Goal: Information Seeking & Learning: Learn about a topic

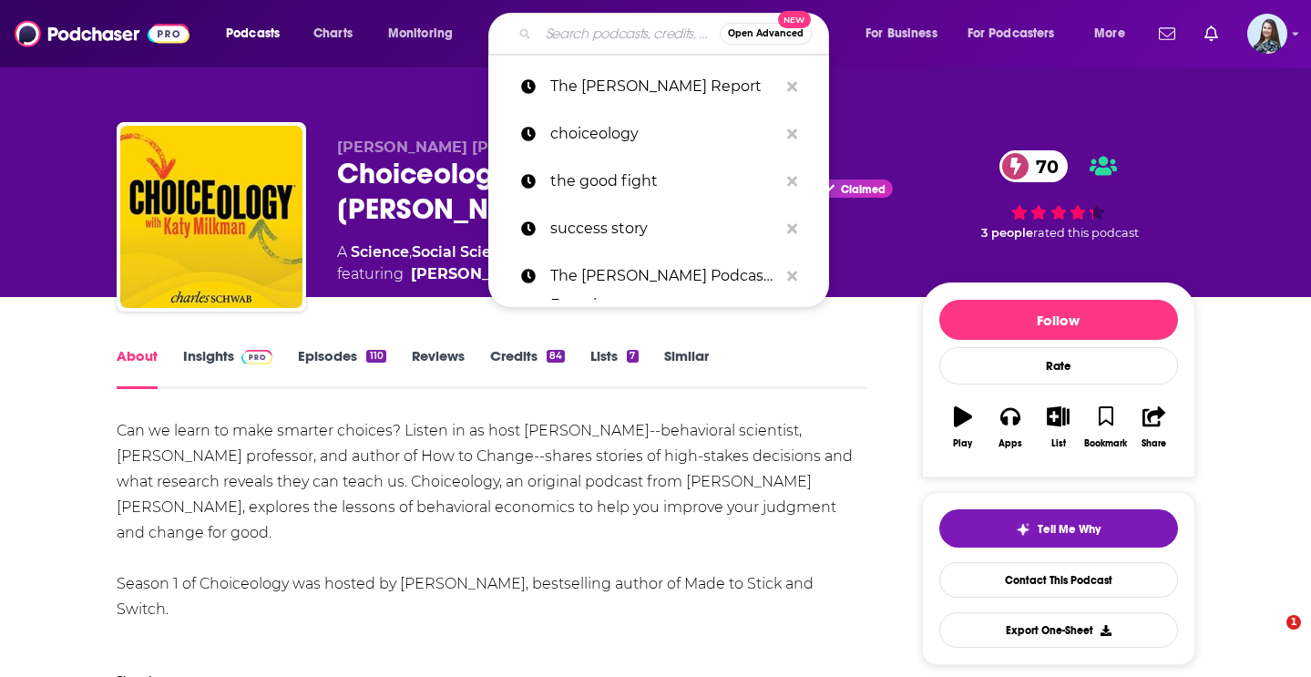
scroll to position [151, 0]
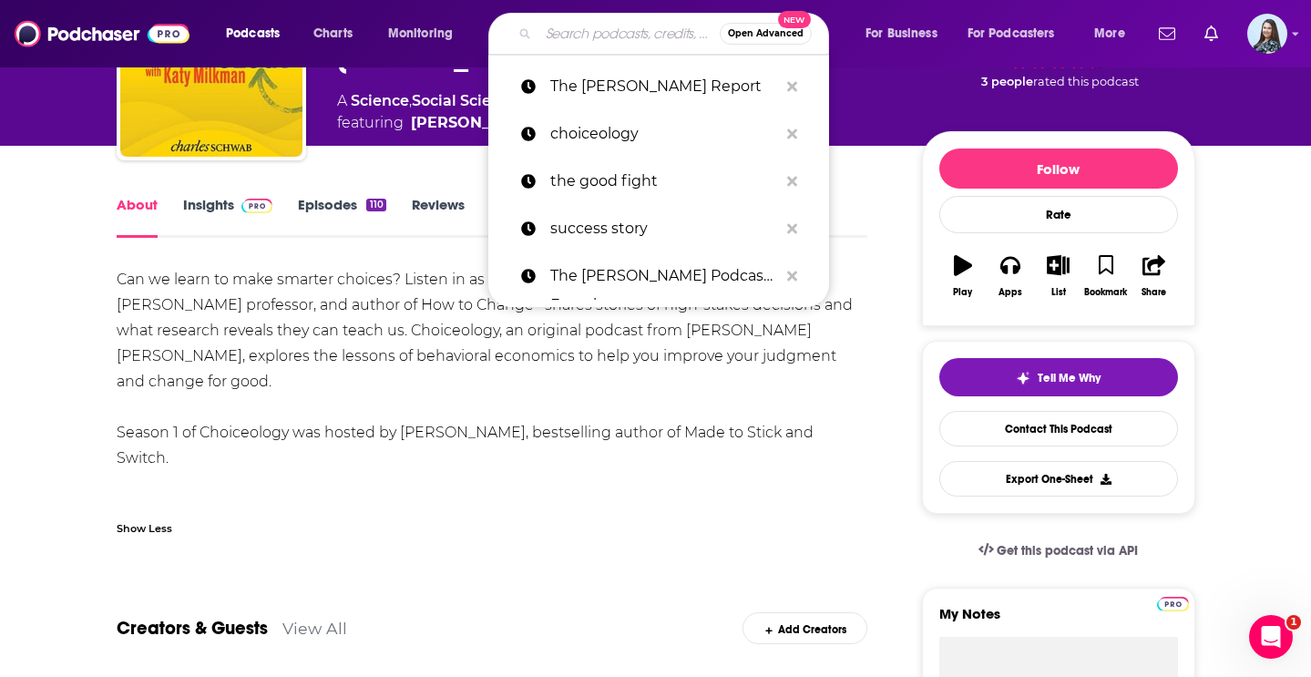
type input "The [PERSON_NAME] Show"
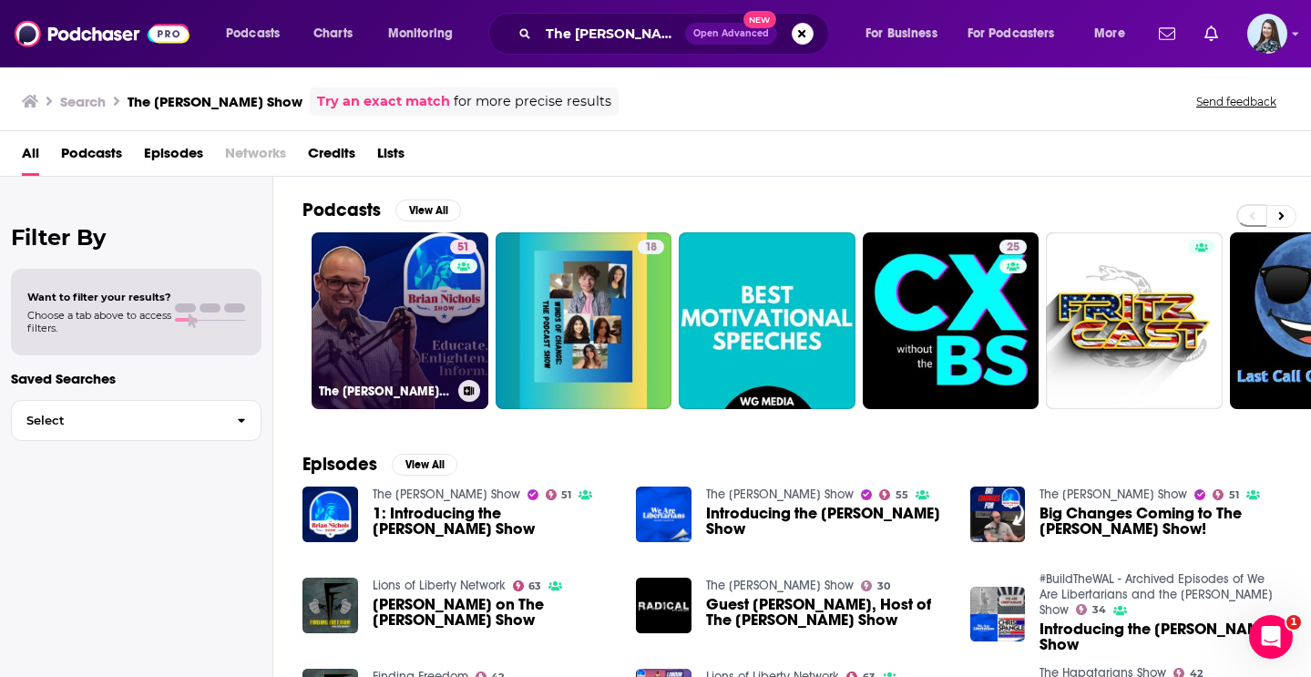
click at [431, 332] on link "51 The [PERSON_NAME] Show" at bounding box center [400, 320] width 177 height 177
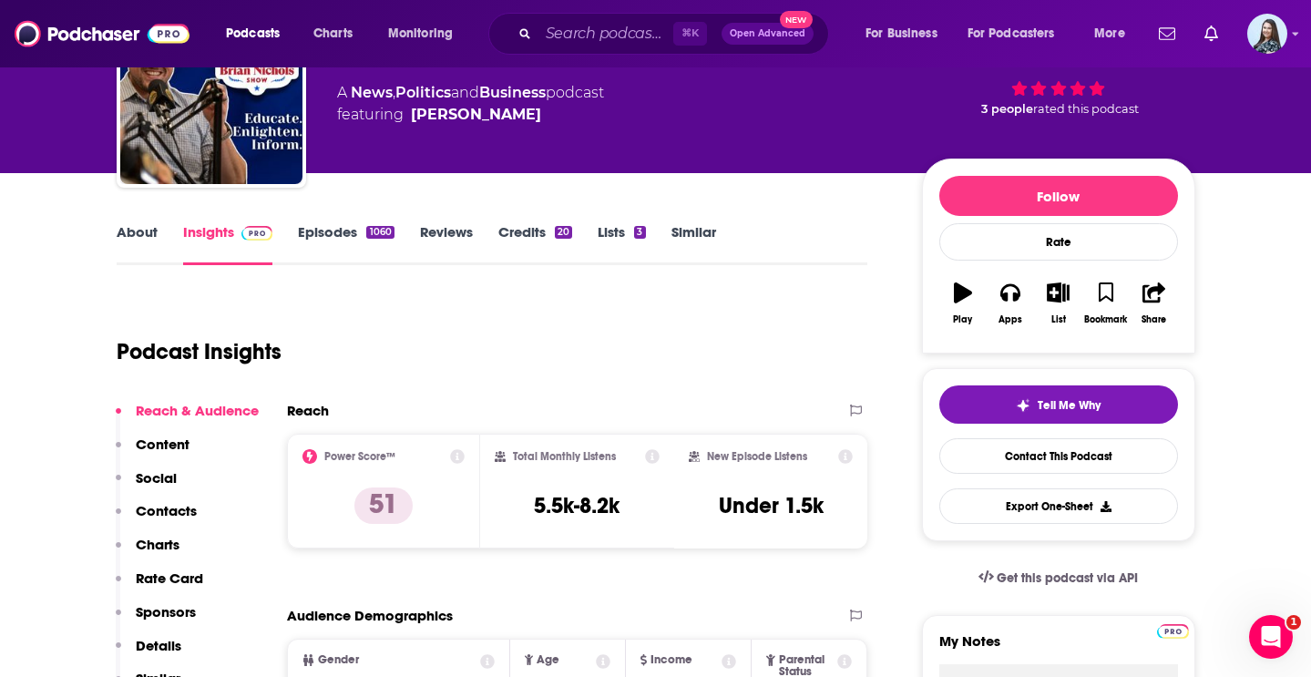
scroll to position [126, 0]
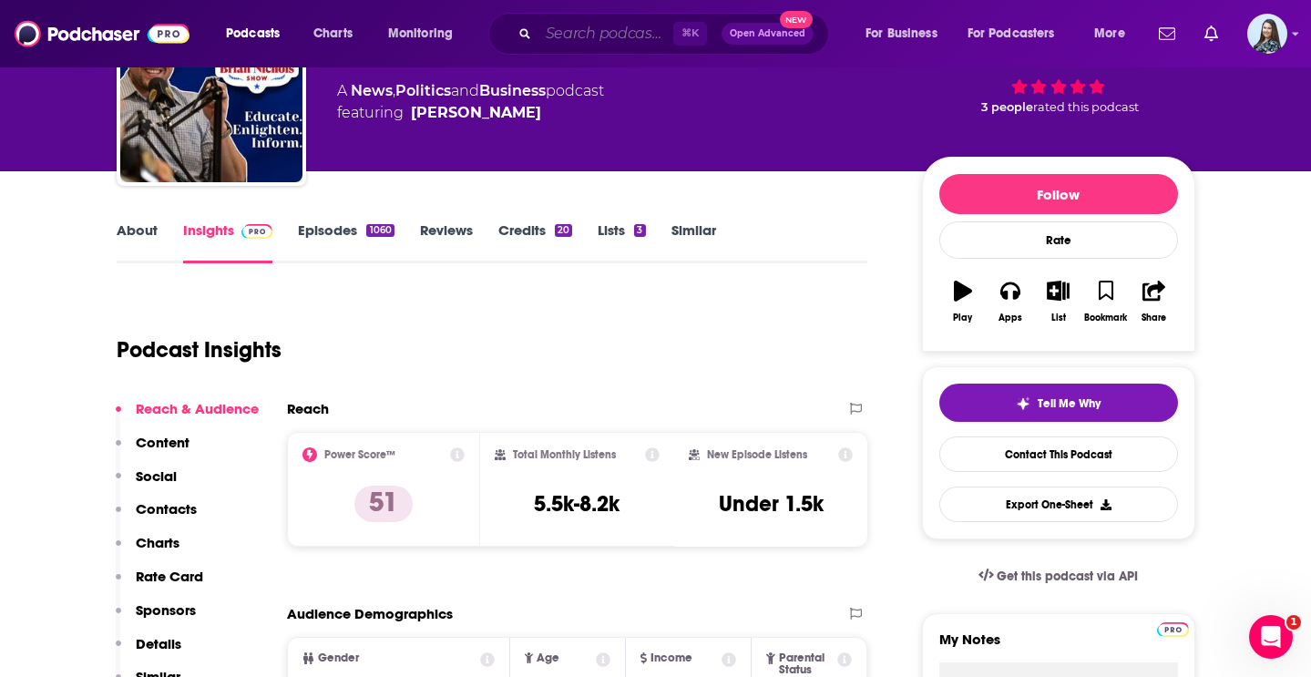
click at [607, 33] on input "Search podcasts, credits, & more..." at bounding box center [605, 33] width 135 height 29
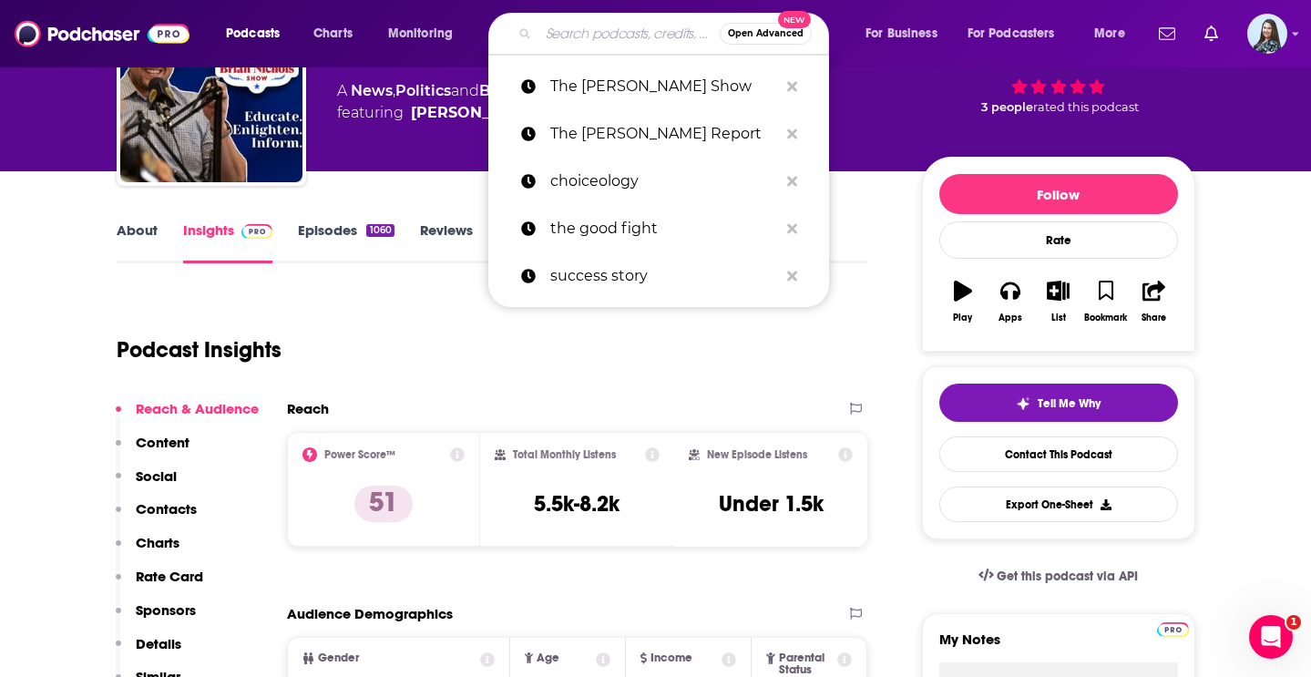
paste input "Mentally Stronger with Therapist [PERSON_NAME]"
type input "Mentally Stronger with Therapist [PERSON_NAME]"
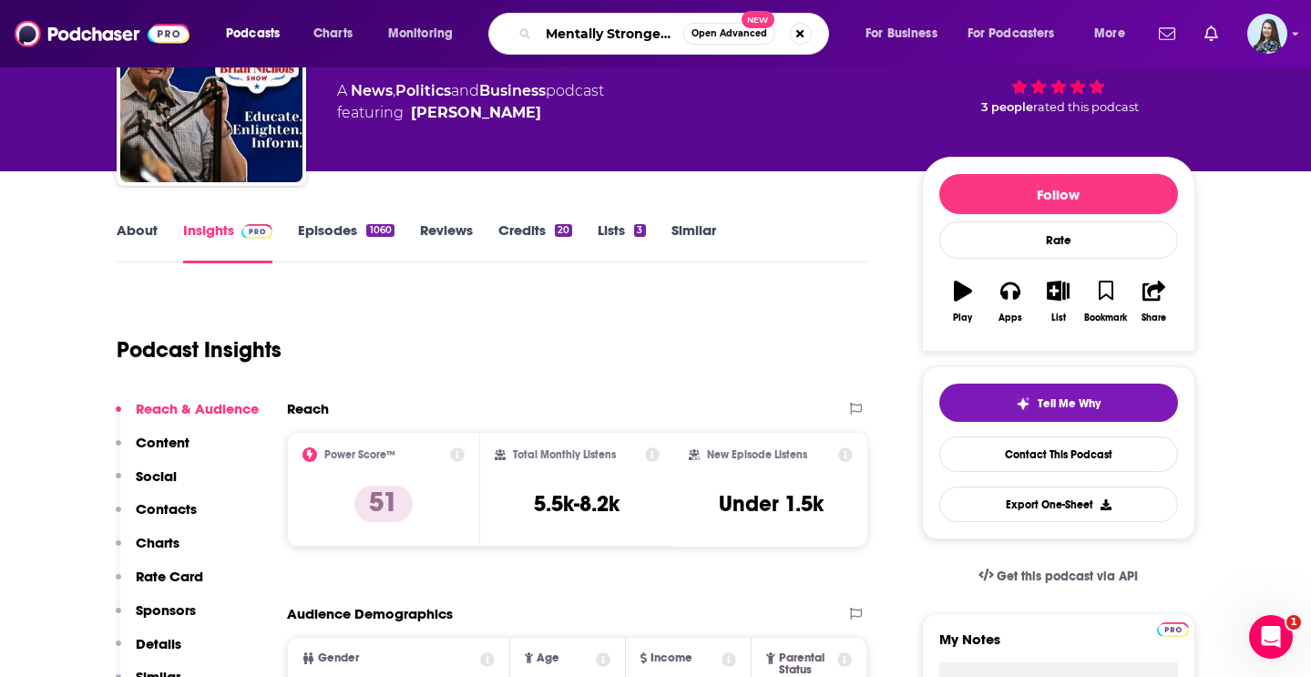
scroll to position [0, 169]
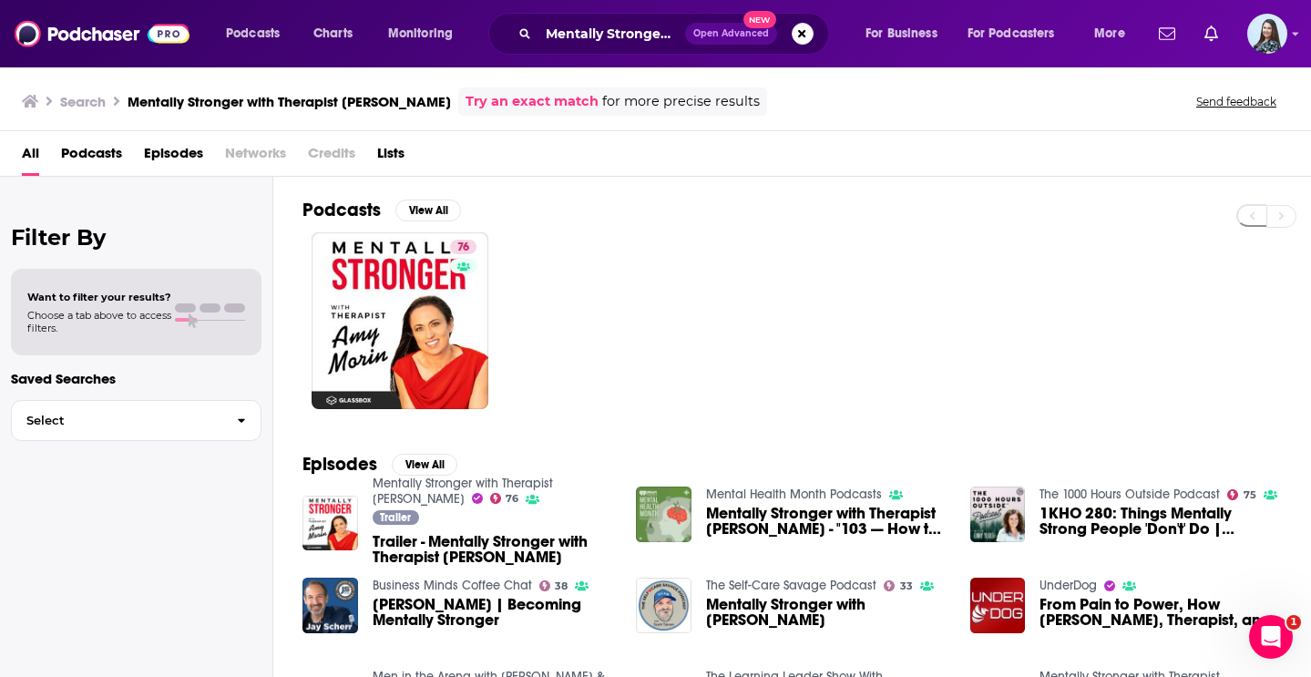
click at [533, 480] on div "Podcasts Charts Monitoring Mentally Stronger with Therapist [PERSON_NAME] Open …" at bounding box center [655, 338] width 1311 height 677
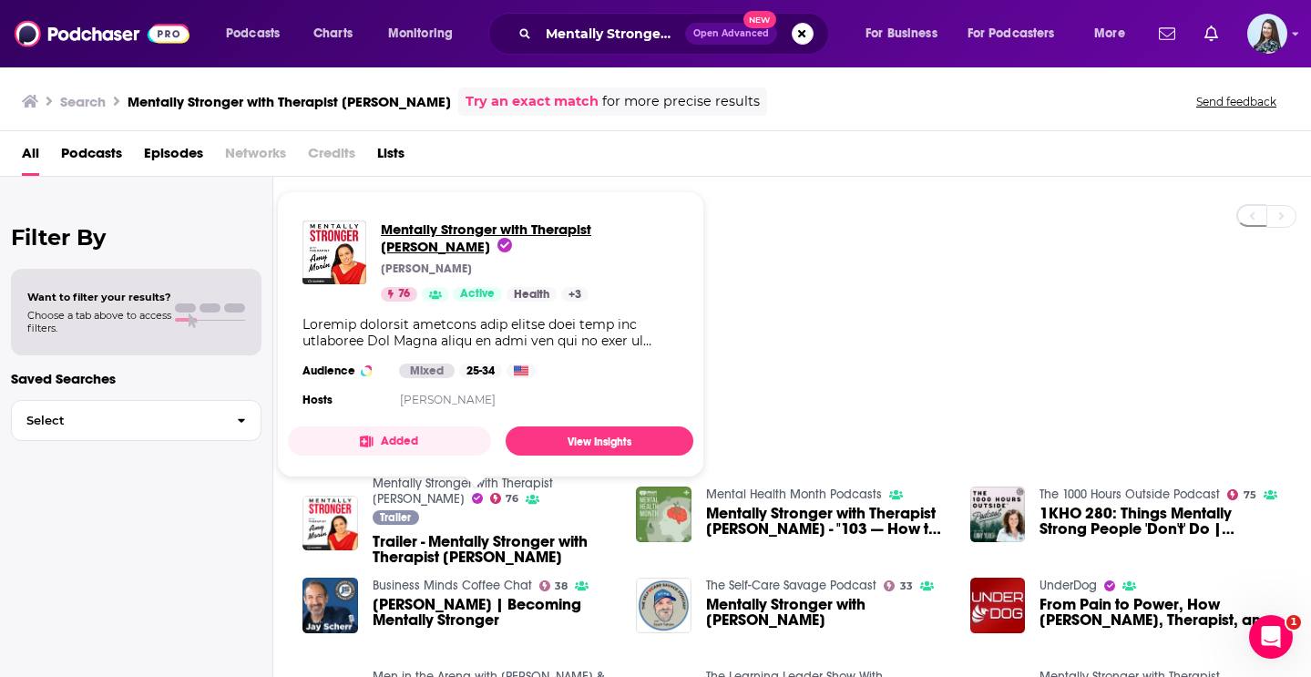
click at [503, 230] on span "Mentally Stronger with Therapist [PERSON_NAME]" at bounding box center [486, 237] width 210 height 35
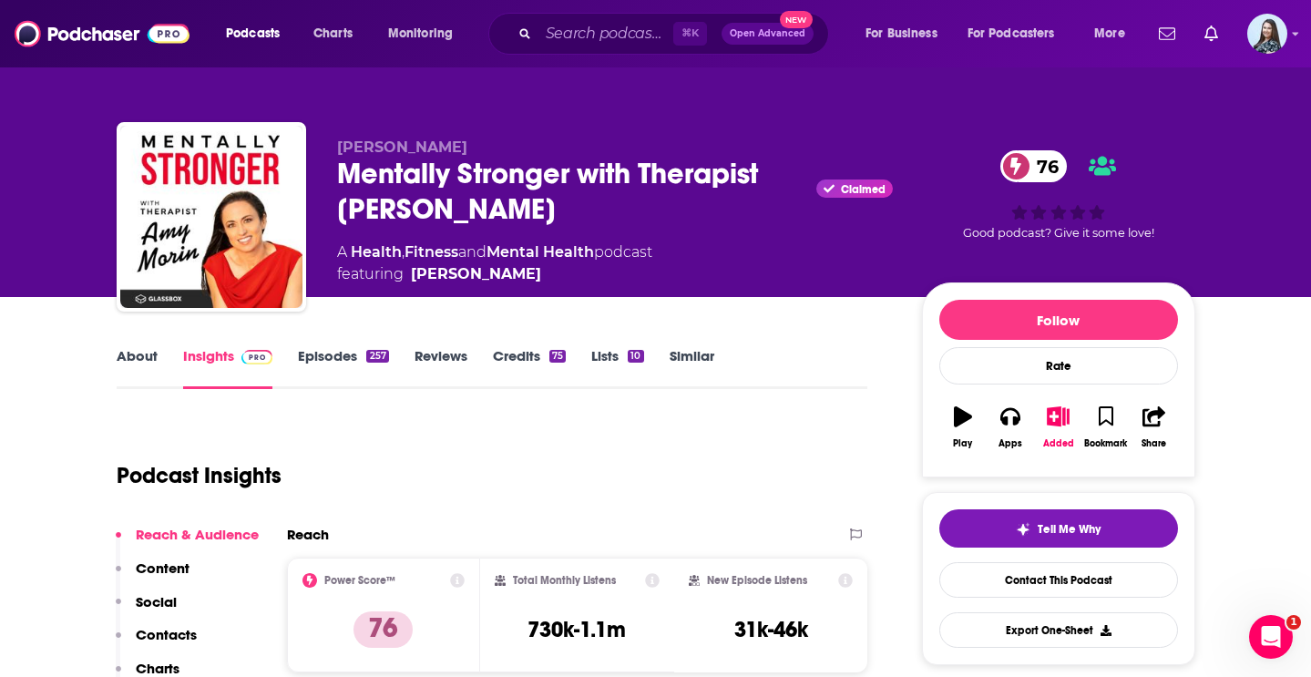
scroll to position [122, 0]
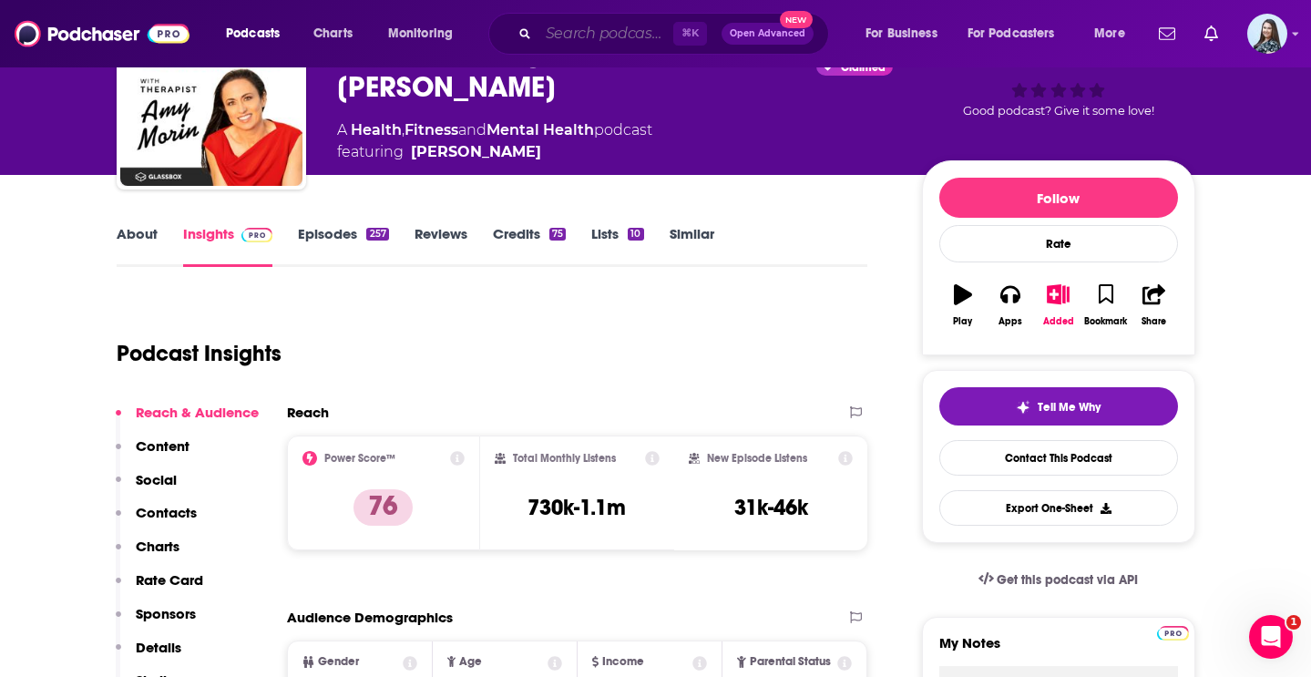
click at [609, 45] on input "Search podcasts, credits, & more..." at bounding box center [605, 33] width 135 height 29
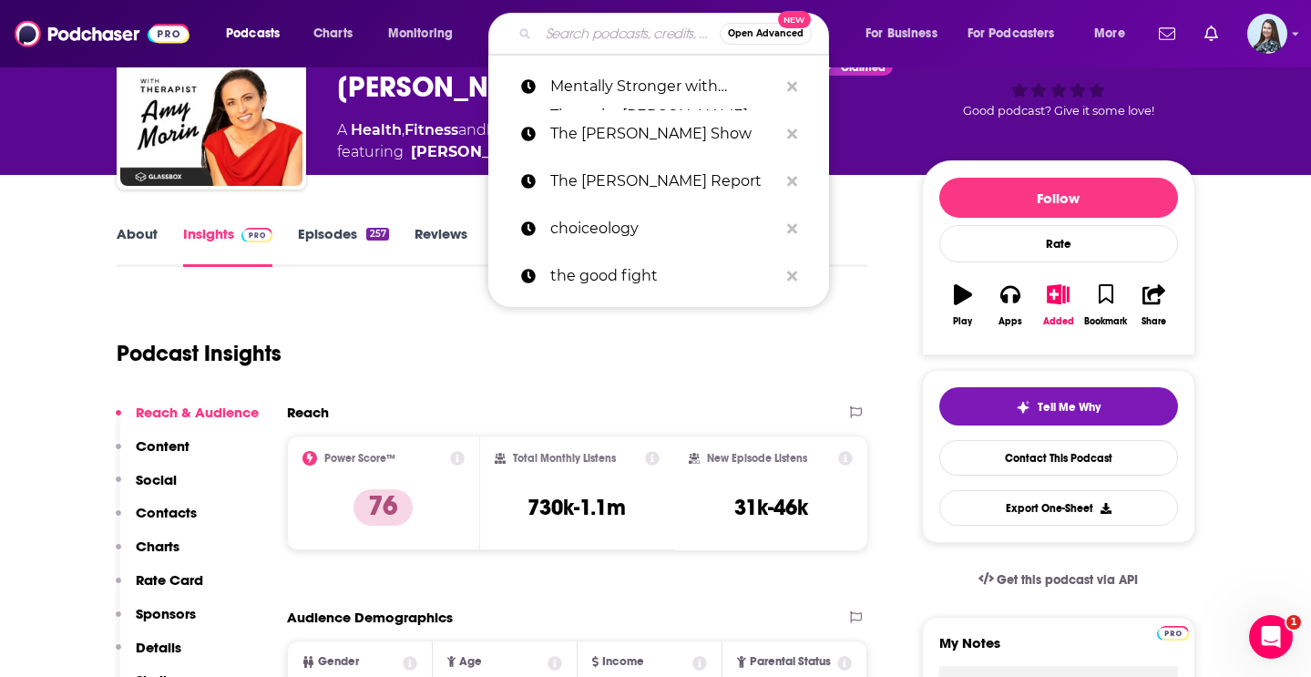
paste input "Gut + Science"
type input "Gut + Science"
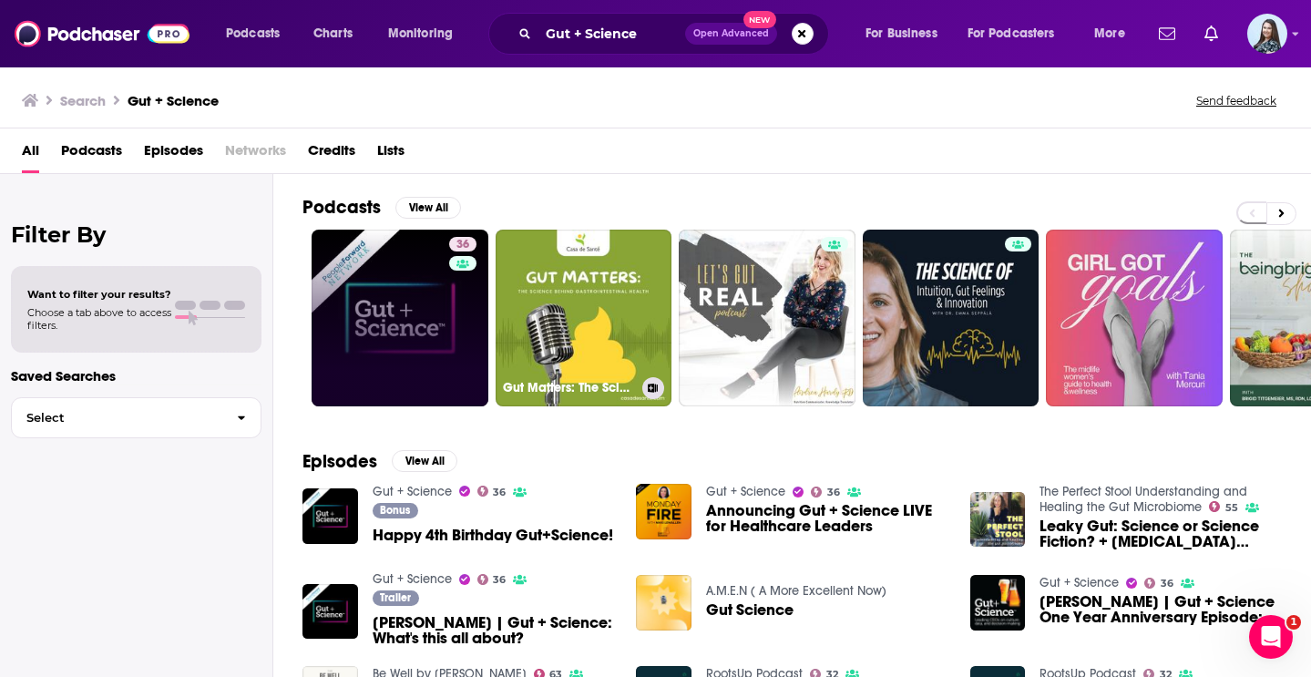
click at [440, 329] on link "36" at bounding box center [400, 318] width 177 height 177
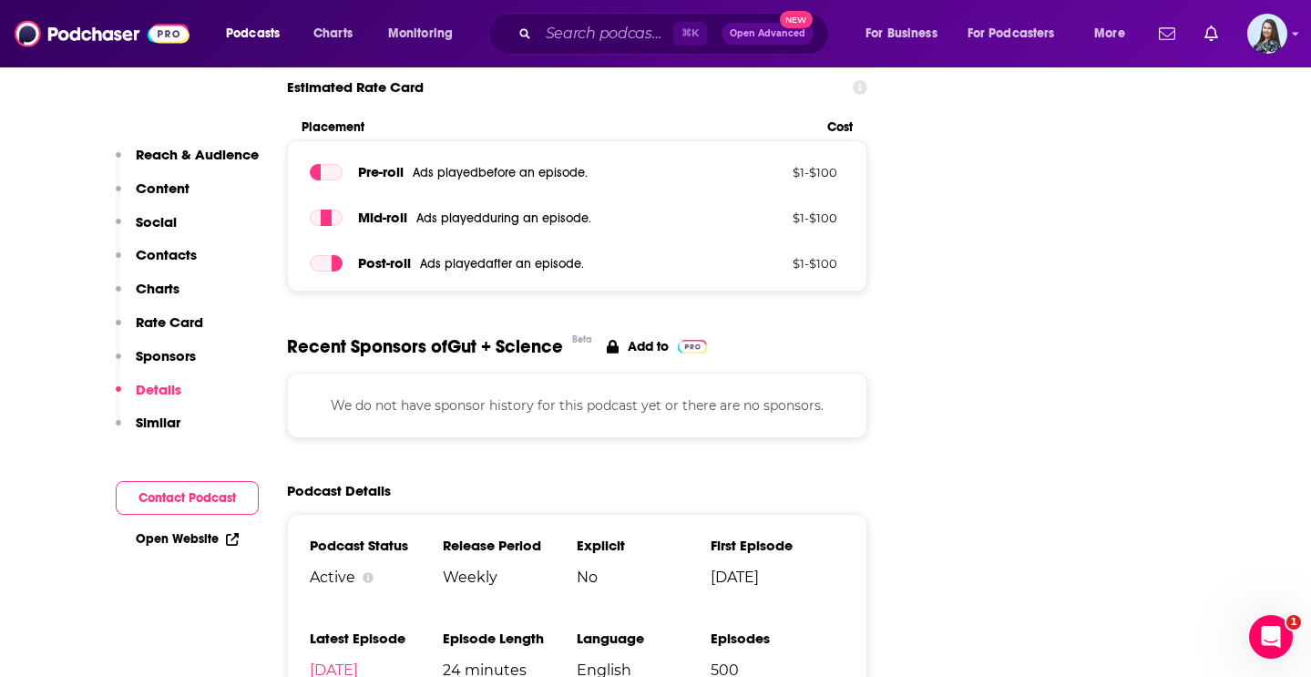
scroll to position [2274, 0]
